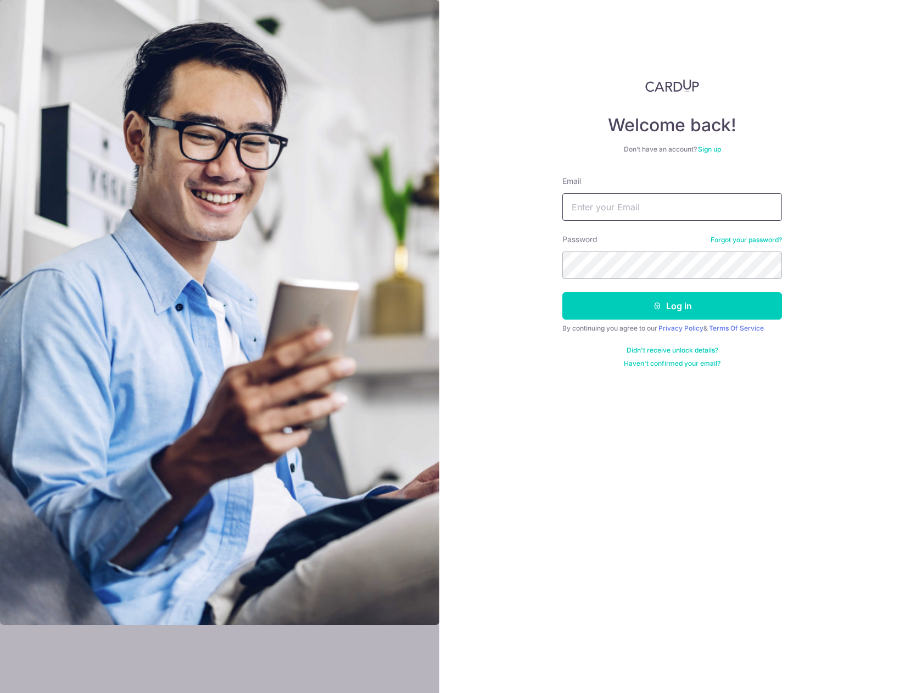
type input "[EMAIL_ADDRESS][DOMAIN_NAME]"
click at [601, 298] on button "Log in" at bounding box center [672, 305] width 220 height 27
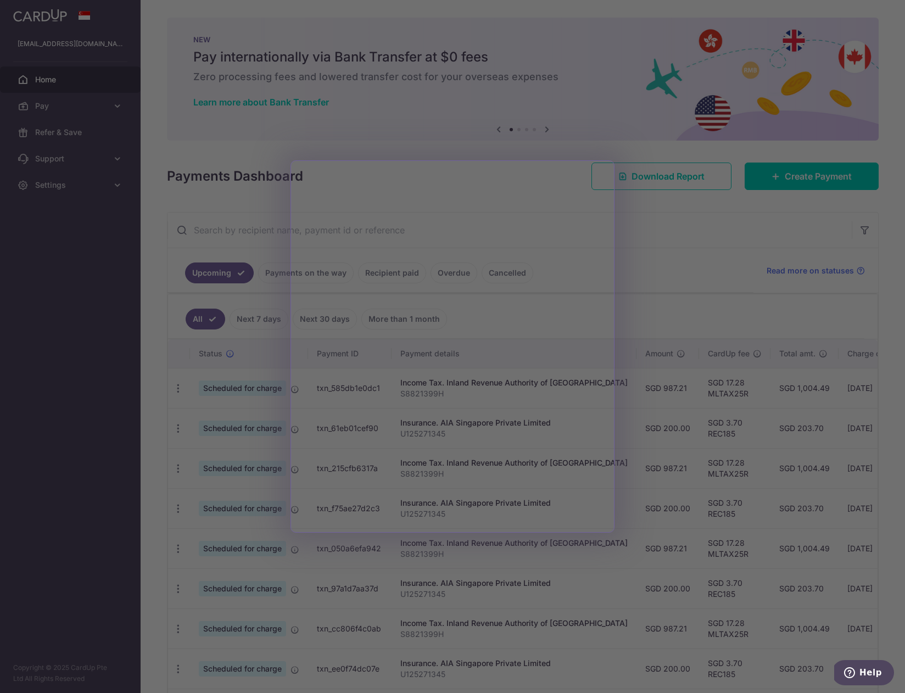
click at [658, 322] on div at bounding box center [457, 350] width 914 height 700
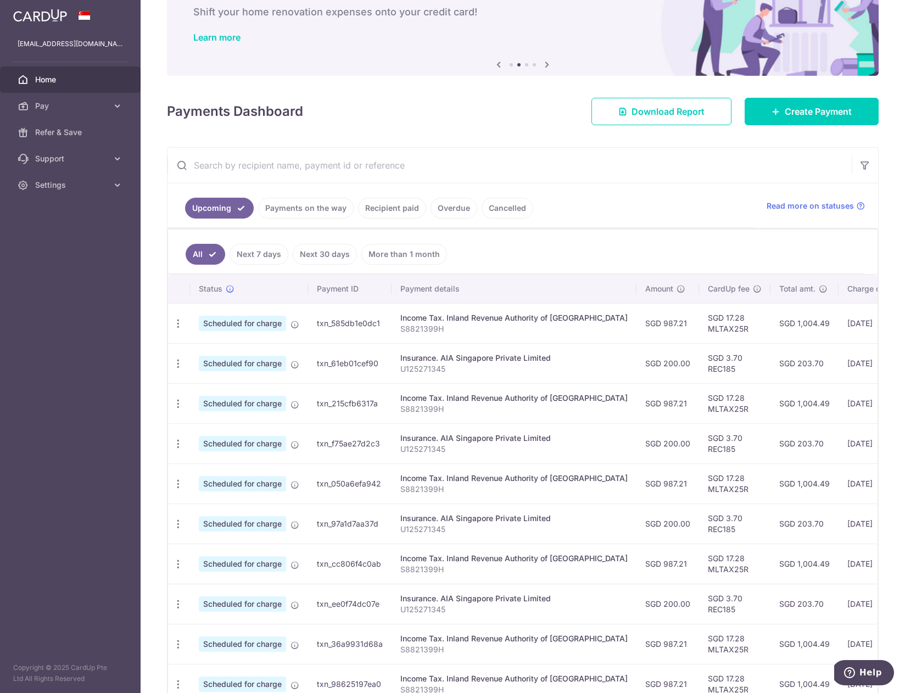
scroll to position [85, 0]
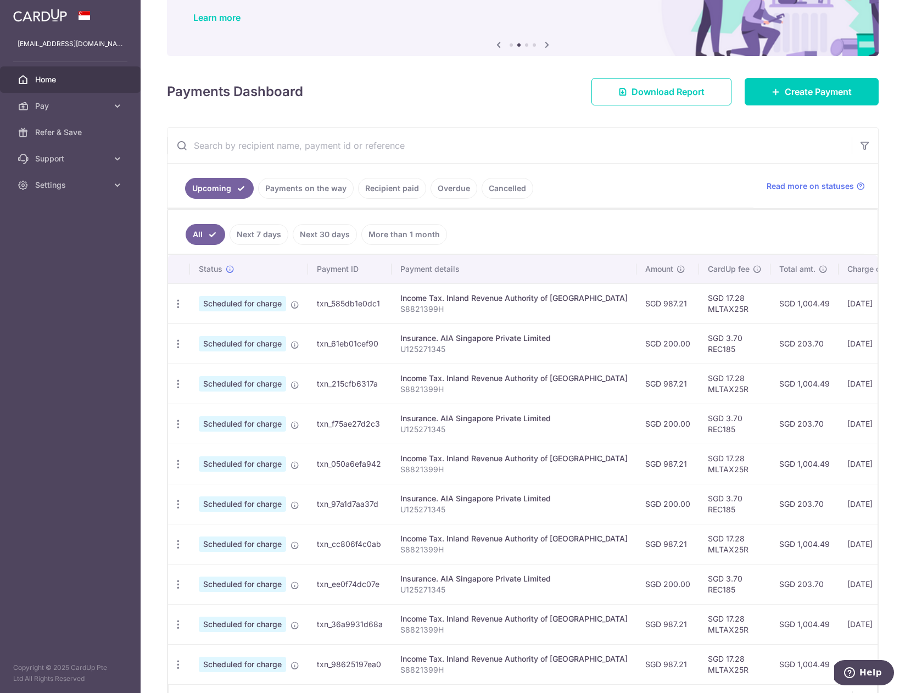
drag, startPoint x: 629, startPoint y: 576, endPoint x: 594, endPoint y: 577, distance: 35.7
click at [594, 577] on tr "Update payment Cancel payment Scheduled for charge txn_ee0f74dc07e Insurance. A…" at bounding box center [613, 584] width 891 height 40
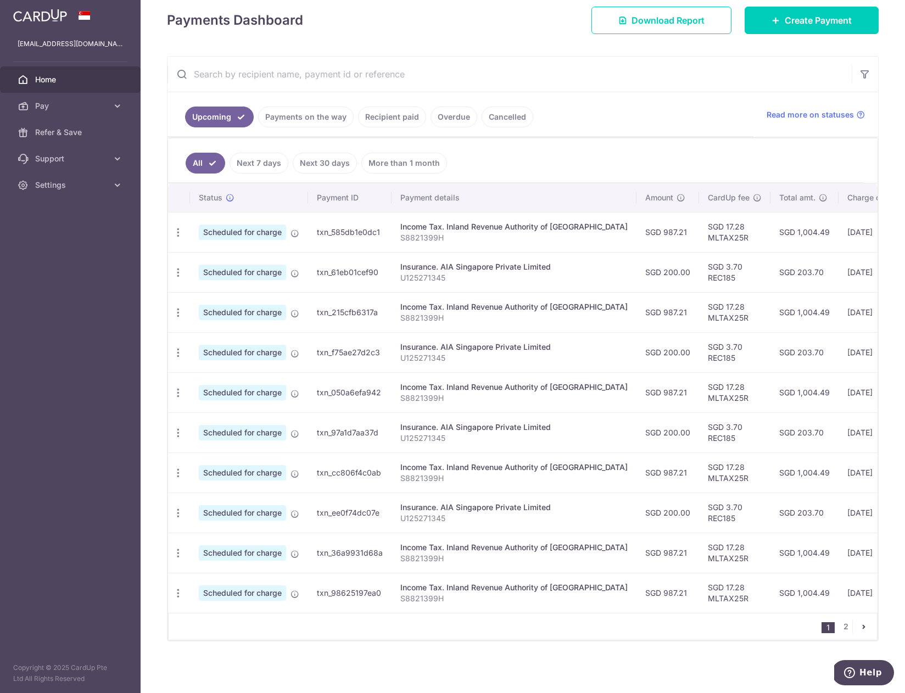
click at [402, 115] on link "Recipient paid" at bounding box center [392, 117] width 68 height 21
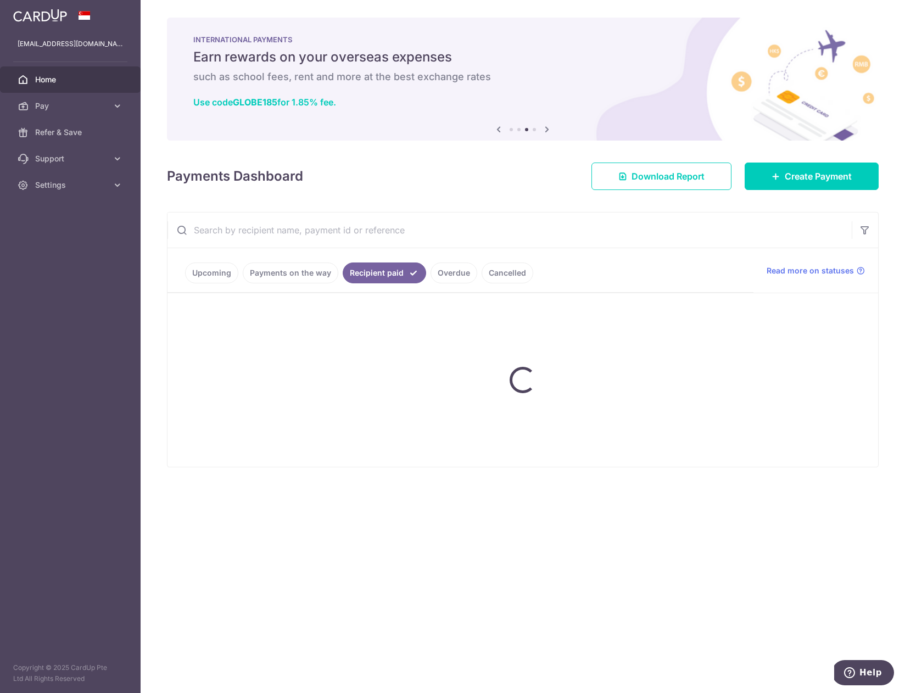
scroll to position [0, 0]
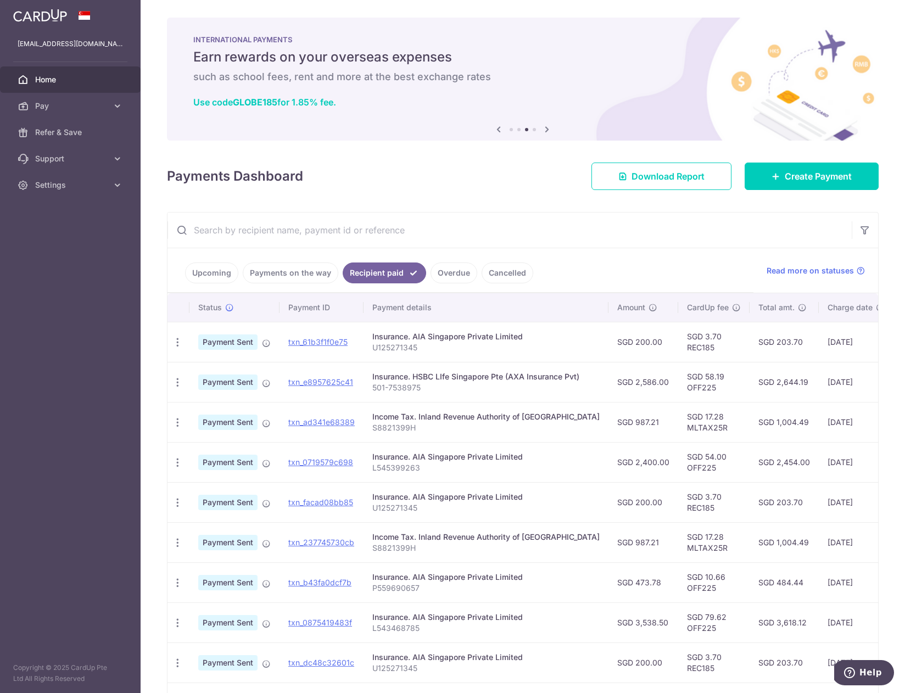
drag, startPoint x: 775, startPoint y: 382, endPoint x: 757, endPoint y: 381, distance: 18.2
click at [757, 381] on td "SGD 2,644.19" at bounding box center [784, 382] width 69 height 40
copy td "2,644.19"
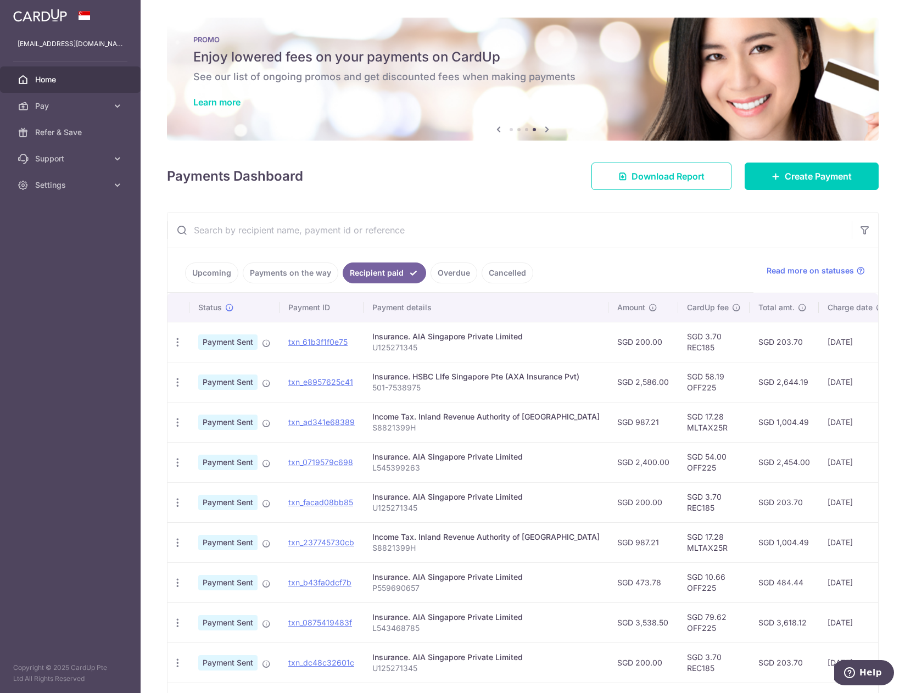
drag, startPoint x: 788, startPoint y: 622, endPoint x: 756, endPoint y: 622, distance: 31.3
click at [756, 622] on td "SGD 3,618.12" at bounding box center [784, 622] width 69 height 40
copy td "3,618.12"
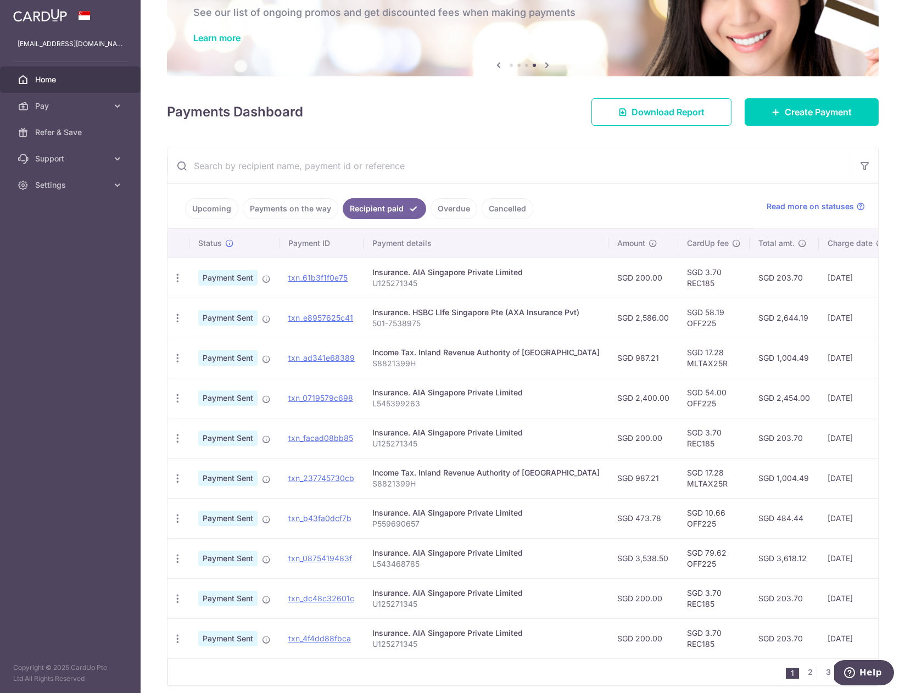
scroll to position [66, 0]
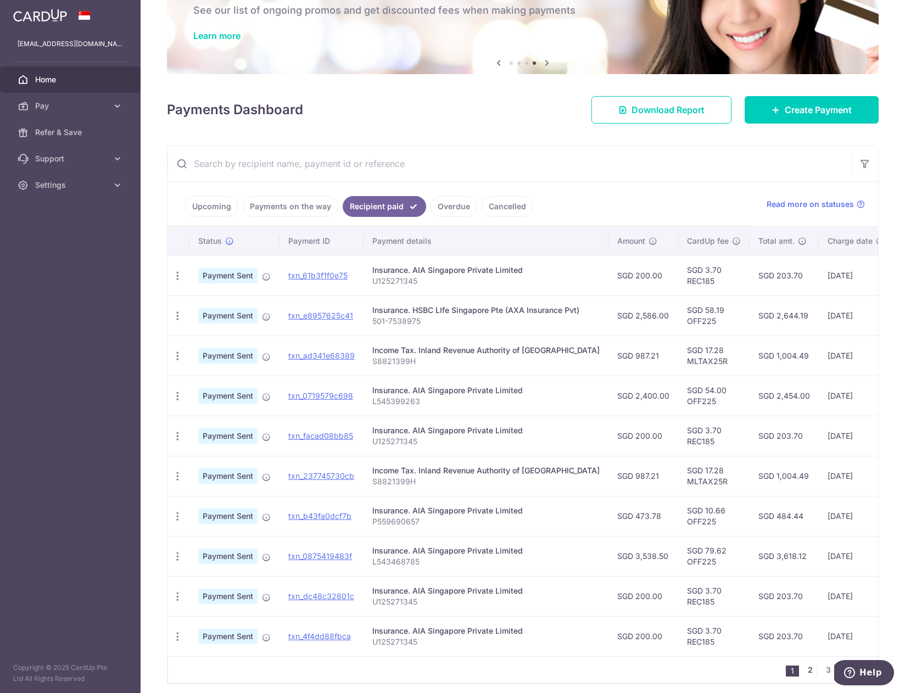
click at [803, 675] on link "2" at bounding box center [809, 669] width 13 height 13
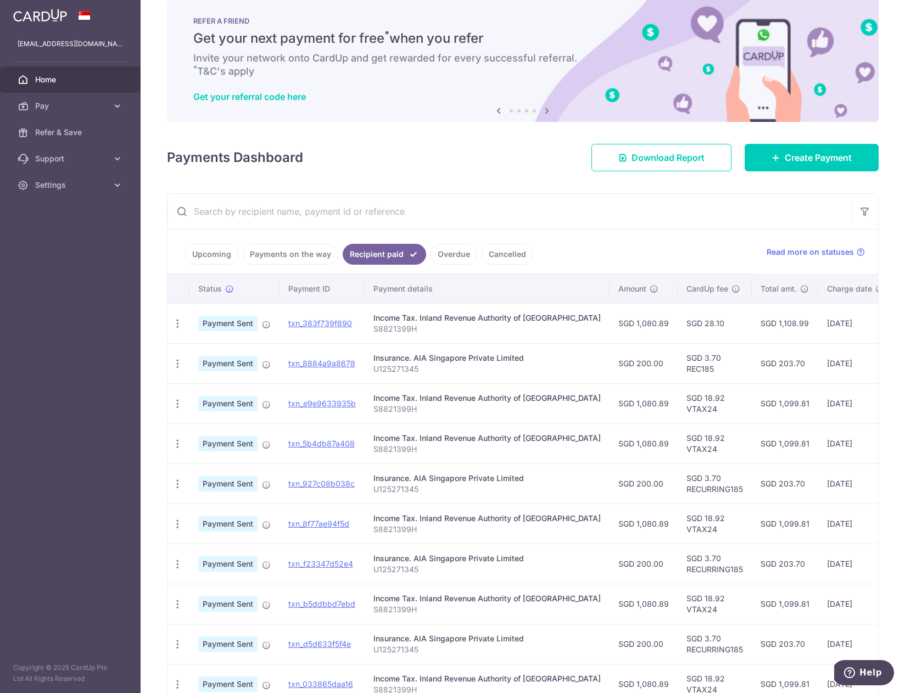
scroll to position [60, 0]
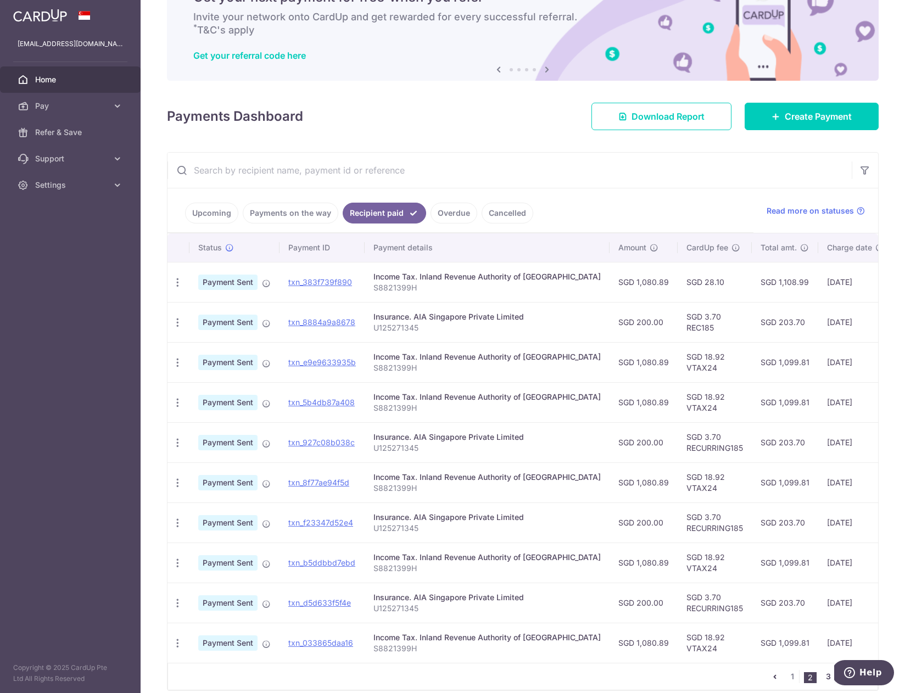
click at [824, 679] on link "3" at bounding box center [828, 676] width 13 height 13
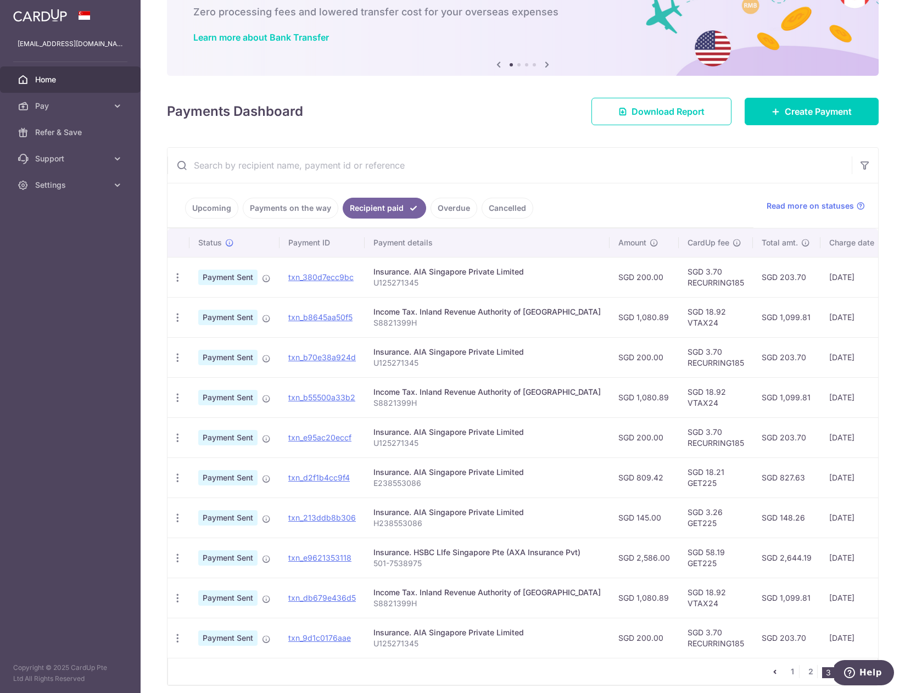
scroll to position [82, 0]
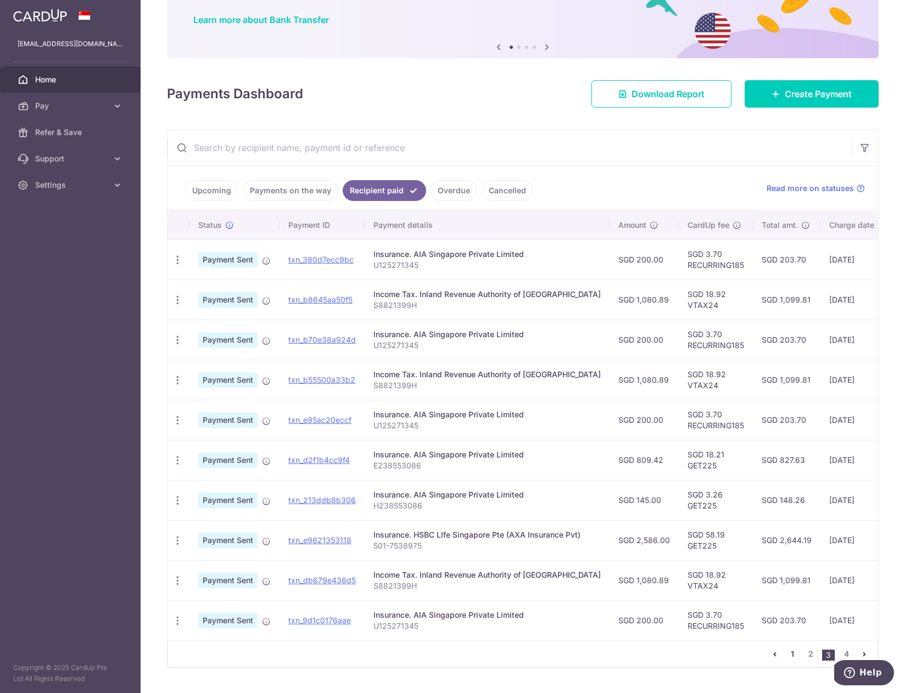
click at [786, 660] on link "1" at bounding box center [792, 653] width 13 height 13
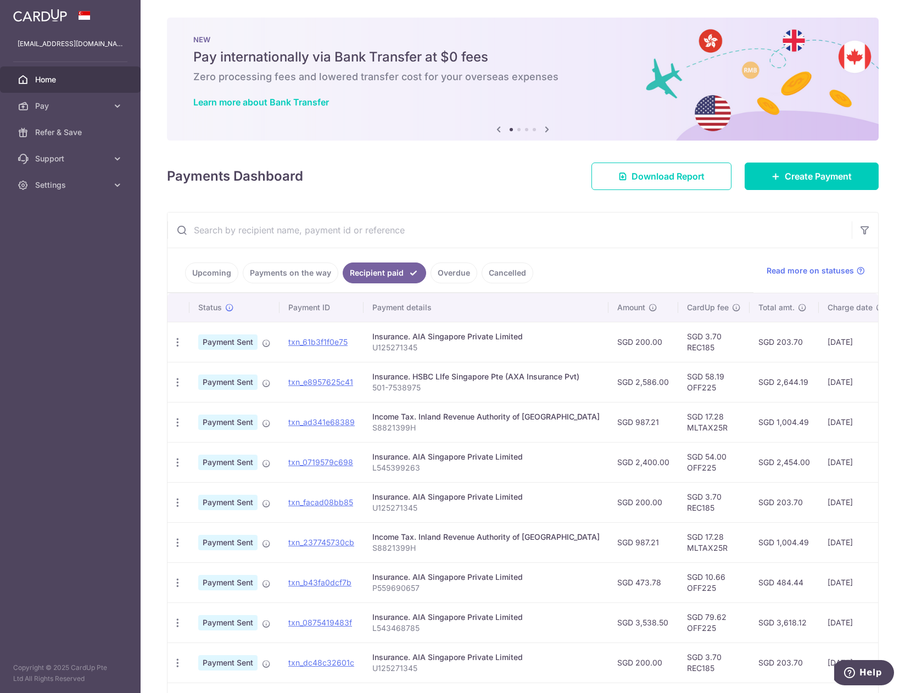
drag, startPoint x: 787, startPoint y: 423, endPoint x: 762, endPoint y: 427, distance: 25.6
click at [762, 427] on td "SGD 1,004.49" at bounding box center [784, 422] width 69 height 40
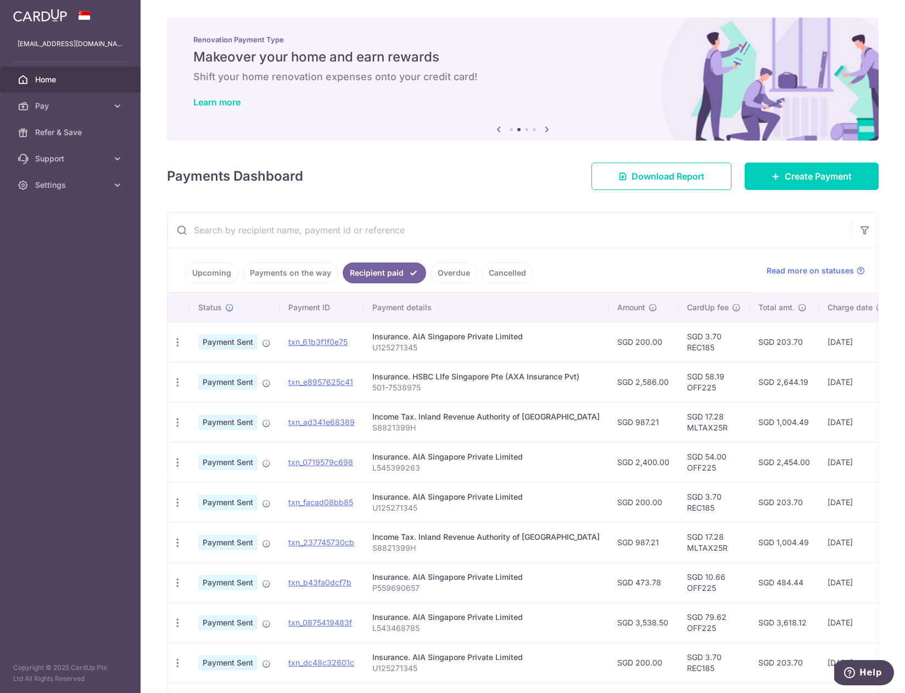
click at [777, 233] on input "text" at bounding box center [509, 230] width 684 height 35
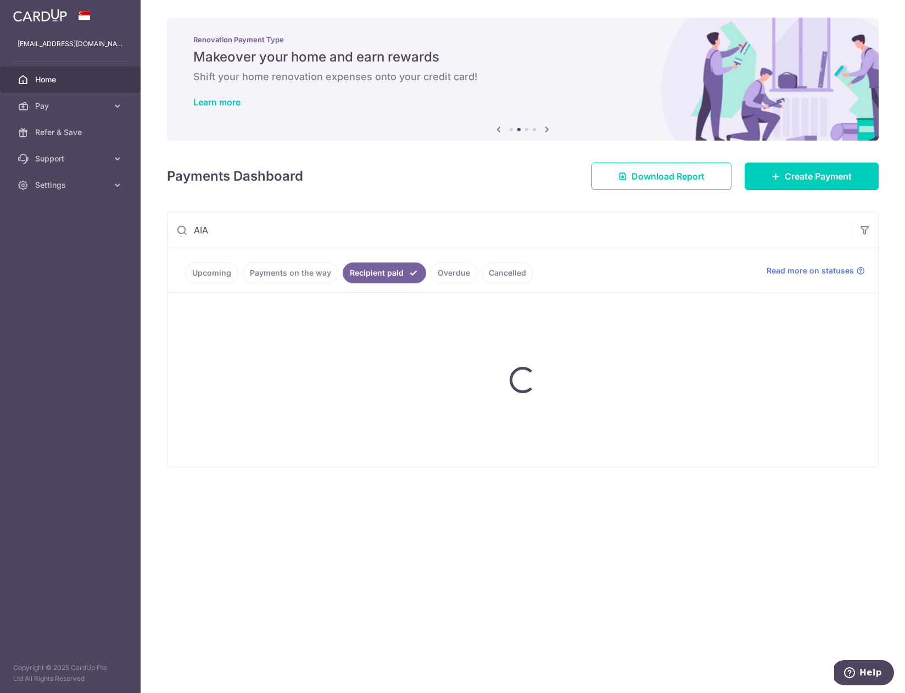
type input "AIA"
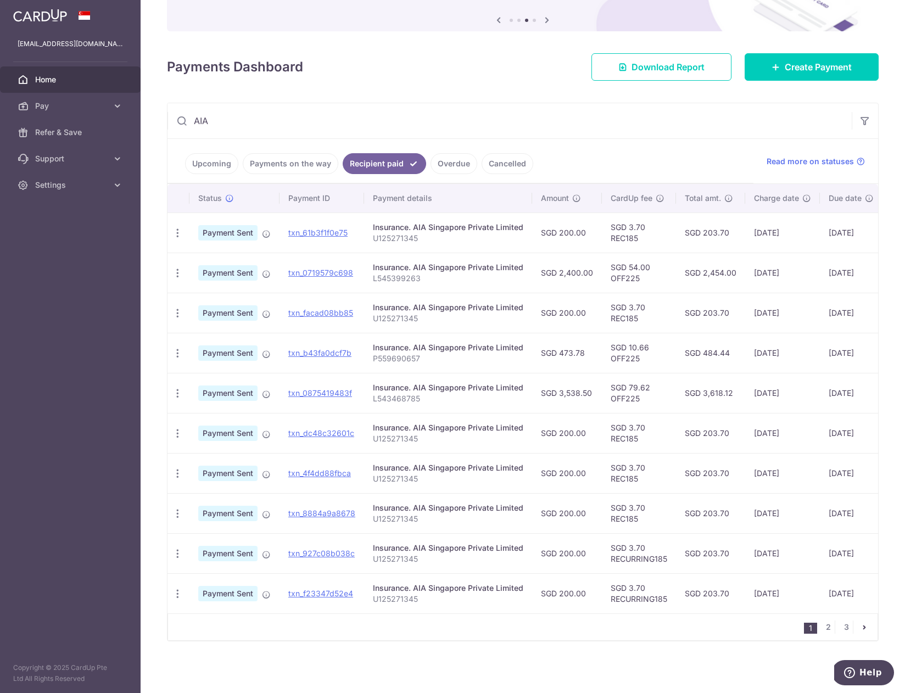
scroll to position [115, 0]
click at [824, 632] on link "2" at bounding box center [828, 627] width 13 height 13
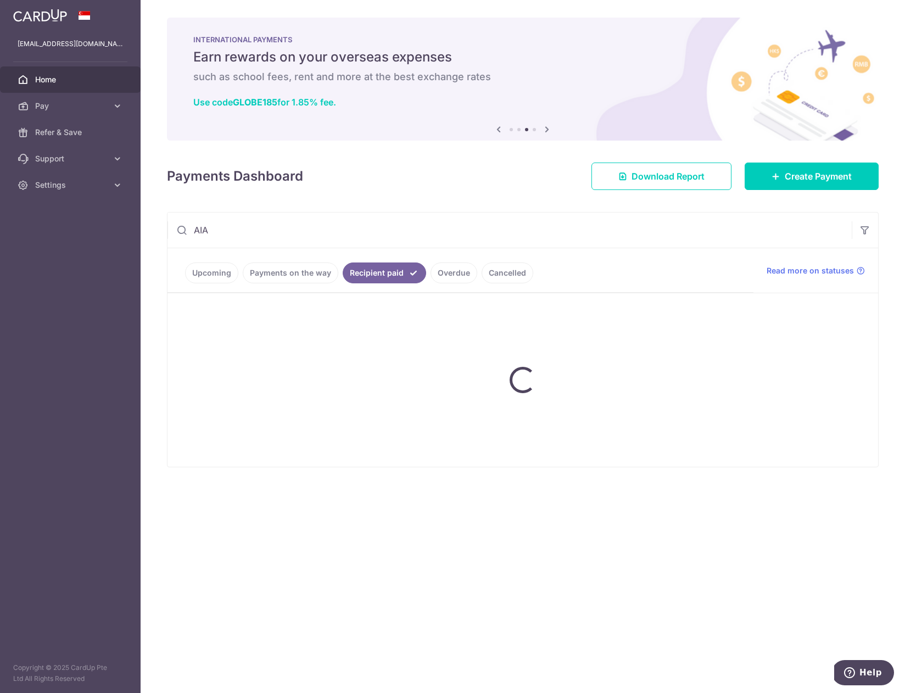
scroll to position [0, 0]
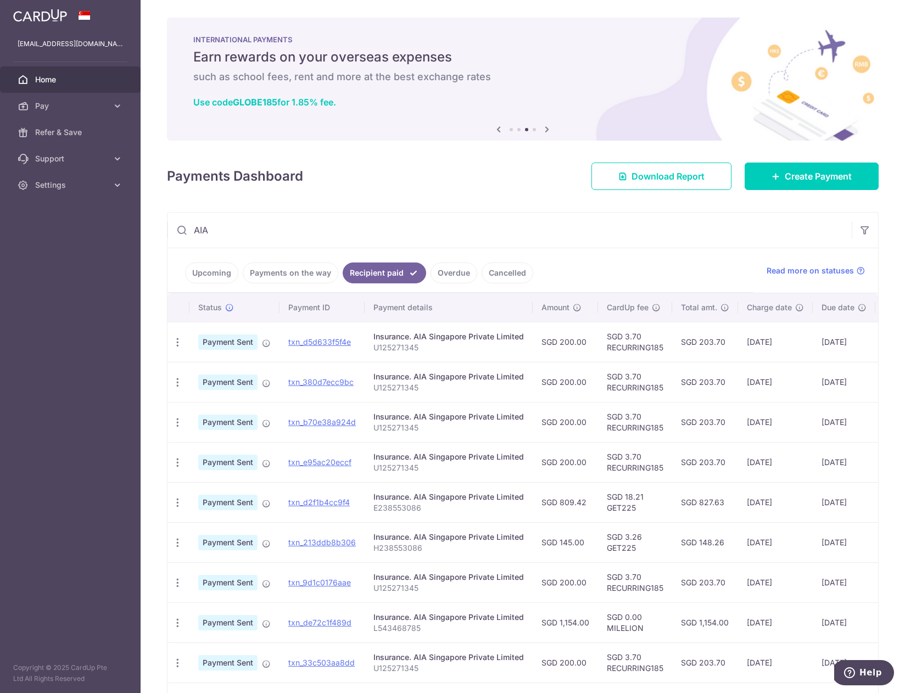
click at [704, 504] on td "SGD 827.63" at bounding box center [705, 502] width 66 height 40
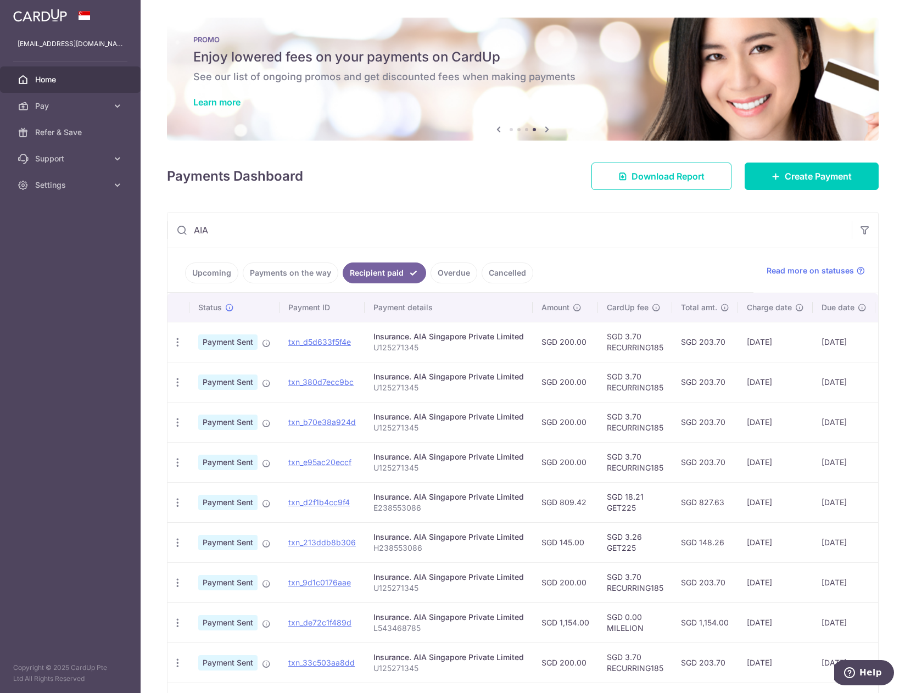
drag, startPoint x: 726, startPoint y: 501, endPoint x: 700, endPoint y: 504, distance: 26.6
click at [699, 505] on td "SGD 827.63" at bounding box center [705, 502] width 66 height 40
copy td "827.63"
